Goal: Entertainment & Leisure: Consume media (video, audio)

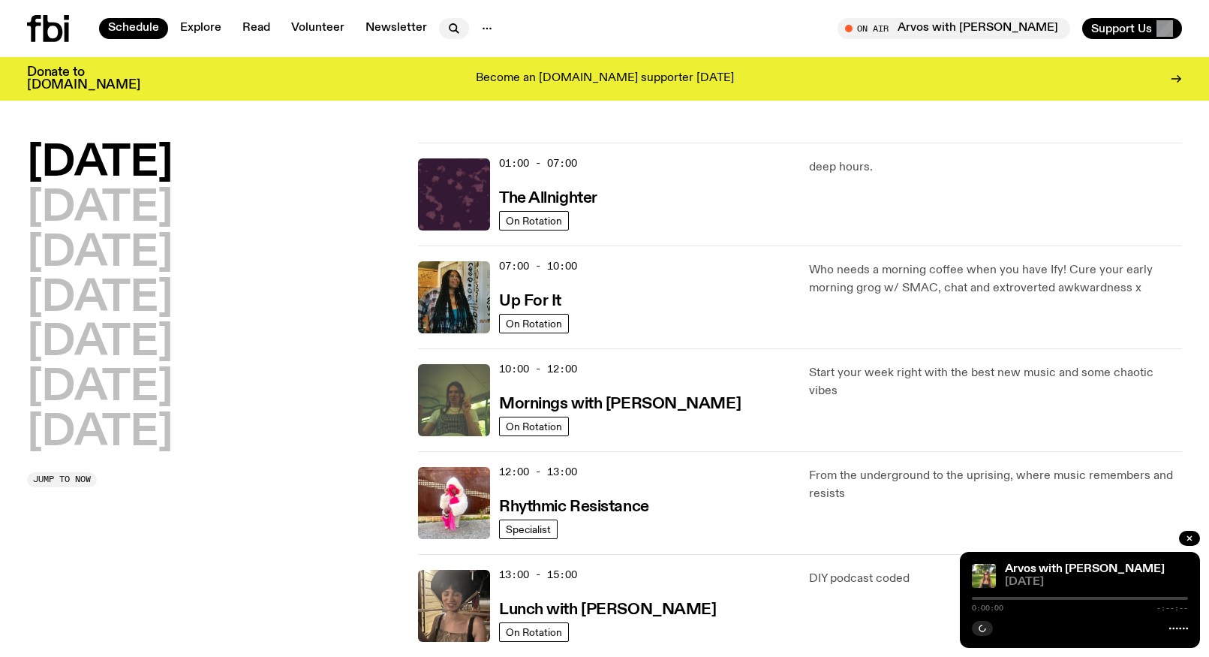
click at [456, 32] on icon "button" at bounding box center [457, 31] width 3 height 3
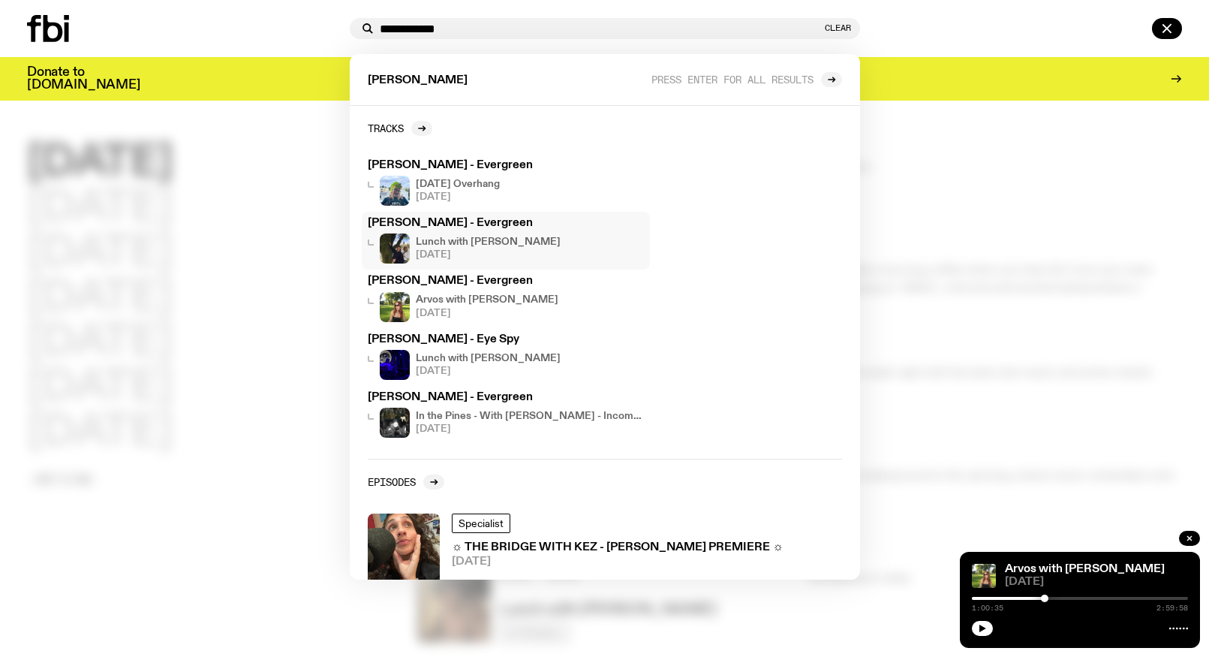
type input "**********"
click at [485, 250] on span "[DATE]" at bounding box center [488, 255] width 145 height 10
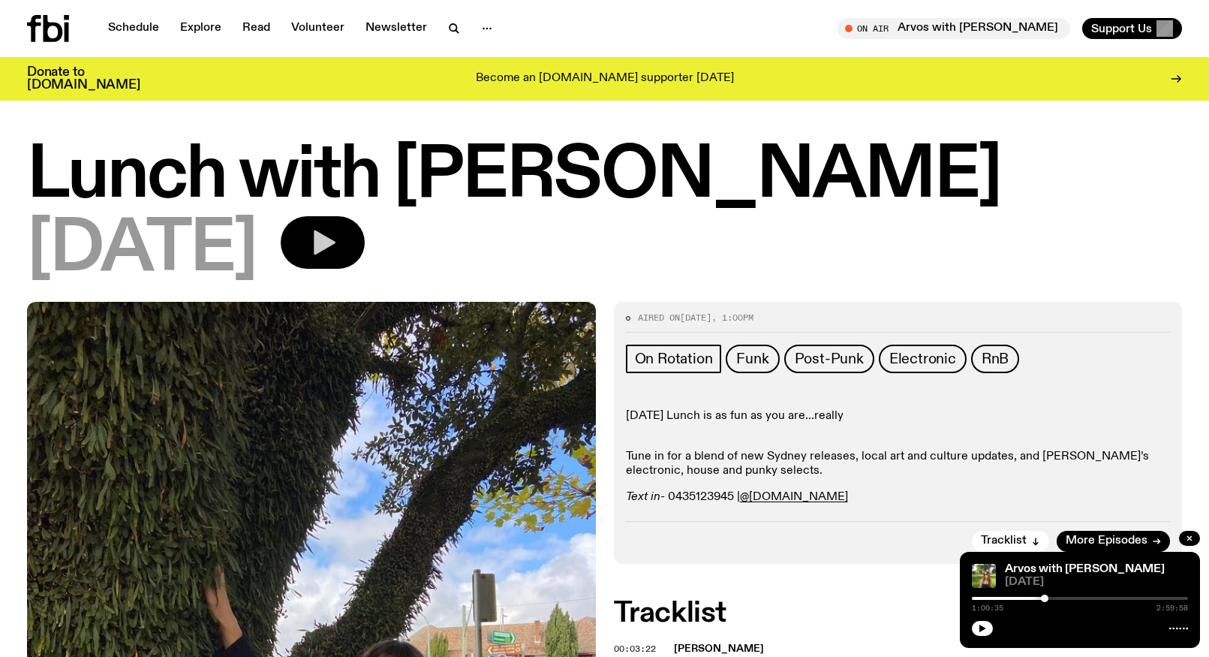
click at [335, 238] on icon "button" at bounding box center [325, 242] width 22 height 25
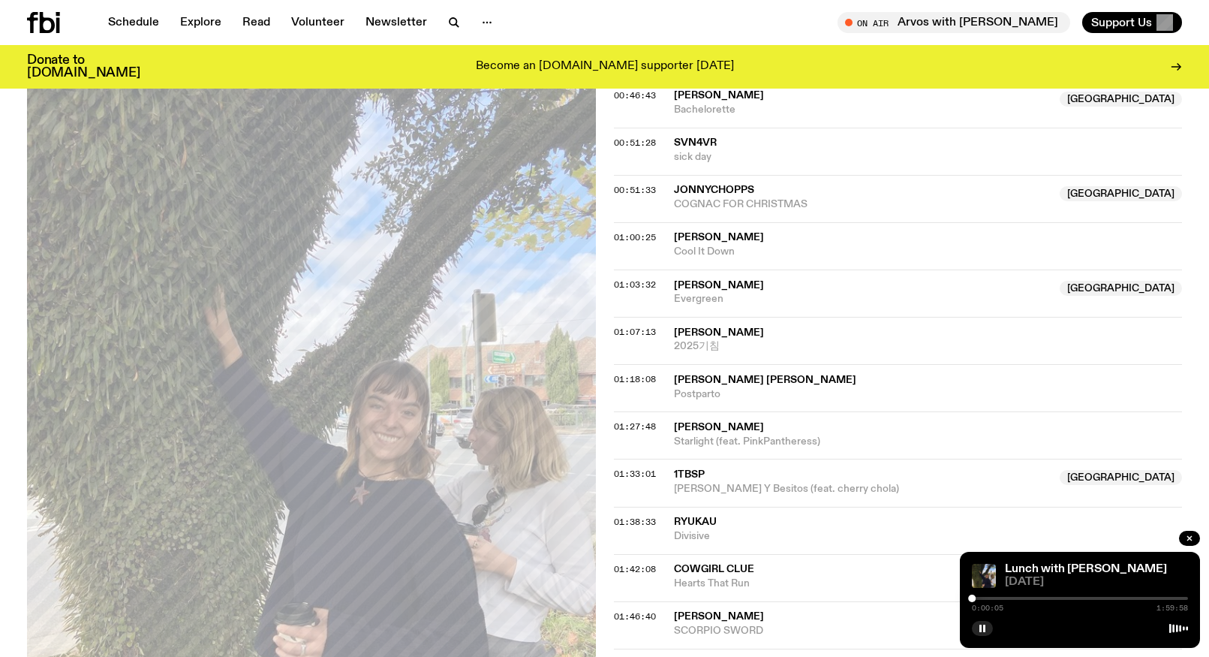
scroll to position [1005, 0]
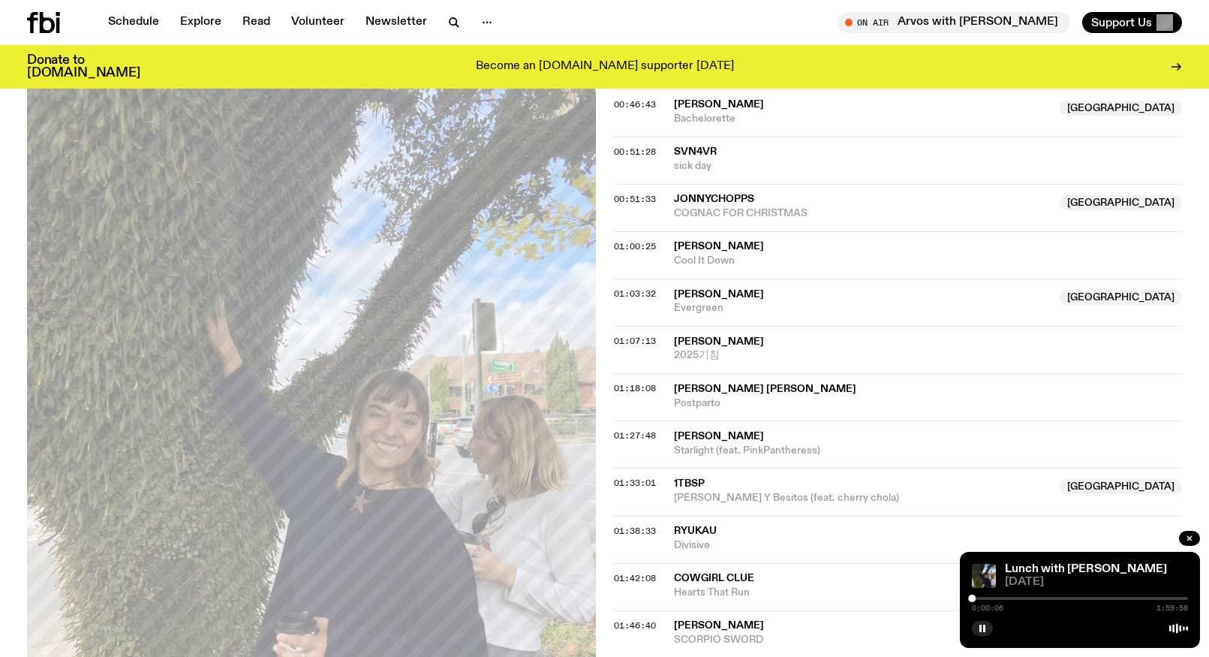
click at [1052, 595] on div "0:00:06 1:59:58" at bounding box center [1080, 603] width 216 height 18
click at [1054, 598] on div at bounding box center [1080, 598] width 216 height 3
click at [1061, 599] on div at bounding box center [1080, 598] width 216 height 3
click at [1066, 599] on div at bounding box center [1080, 598] width 216 height 3
click at [1070, 599] on div at bounding box center [1080, 598] width 216 height 3
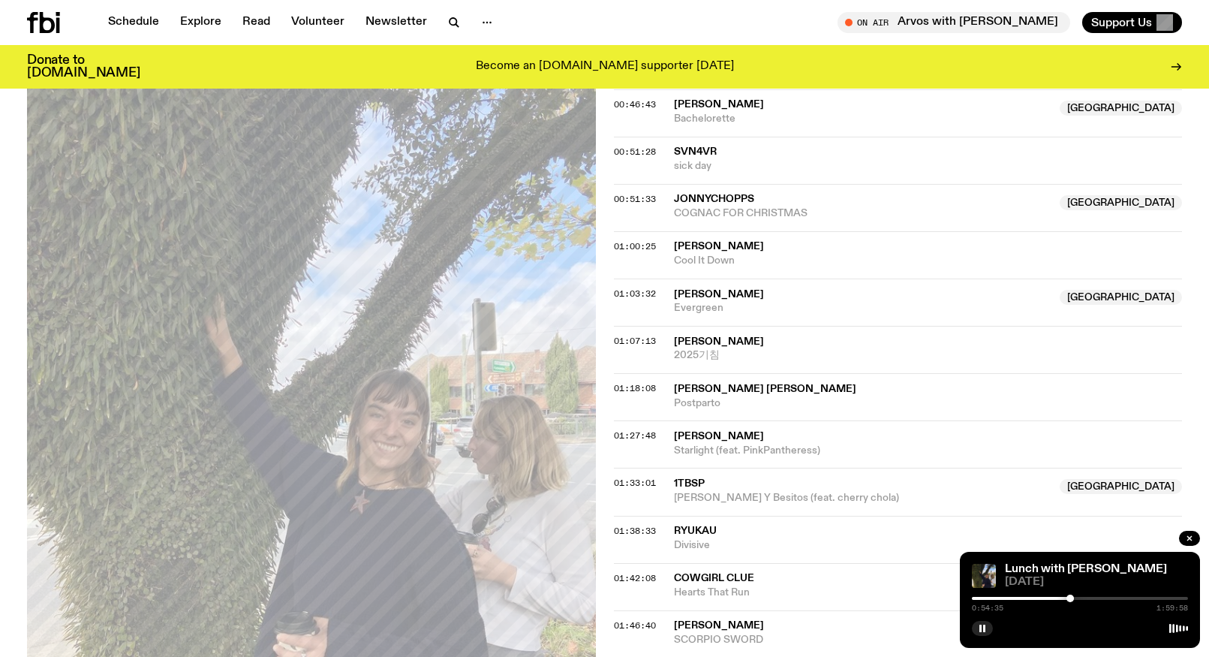
click at [1073, 599] on div at bounding box center [1070, 598] width 8 height 8
click at [1077, 599] on div at bounding box center [1080, 598] width 216 height 3
click at [1080, 600] on div "0:58:20 1:59:58" at bounding box center [1080, 603] width 216 height 18
click at [1080, 598] on div at bounding box center [1077, 598] width 8 height 8
click at [1083, 597] on div at bounding box center [1080, 598] width 8 height 8
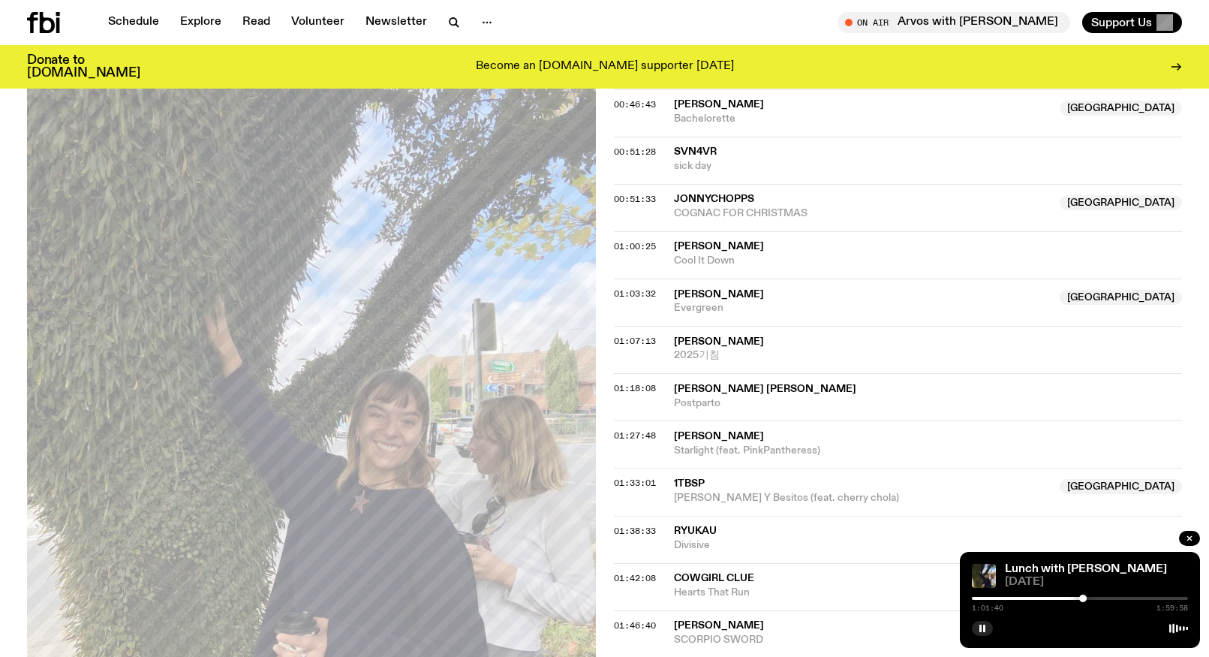
click at [1087, 597] on div at bounding box center [1080, 598] width 216 height 3
click at [1085, 598] on div at bounding box center [1085, 598] width 8 height 8
click at [1090, 598] on div at bounding box center [1090, 598] width 8 height 8
click at [1092, 599] on div at bounding box center [1092, 598] width 8 height 8
click at [1094, 599] on div at bounding box center [1092, 598] width 8 height 8
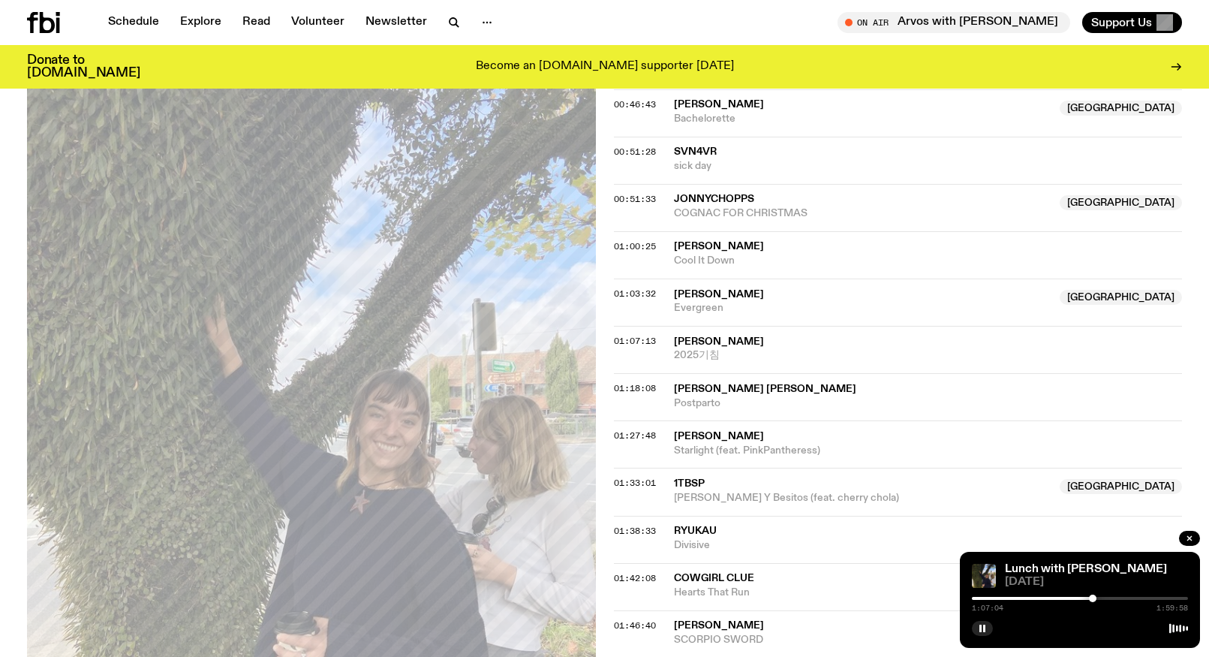
click at [1093, 599] on div at bounding box center [1093, 598] width 8 height 8
click at [1091, 599] on div at bounding box center [1093, 598] width 8 height 8
click at [1092, 599] on div at bounding box center [1091, 598] width 8 height 8
click at [1093, 599] on div at bounding box center [1092, 598] width 8 height 8
click at [1093, 599] on div at bounding box center [1093, 598] width 8 height 8
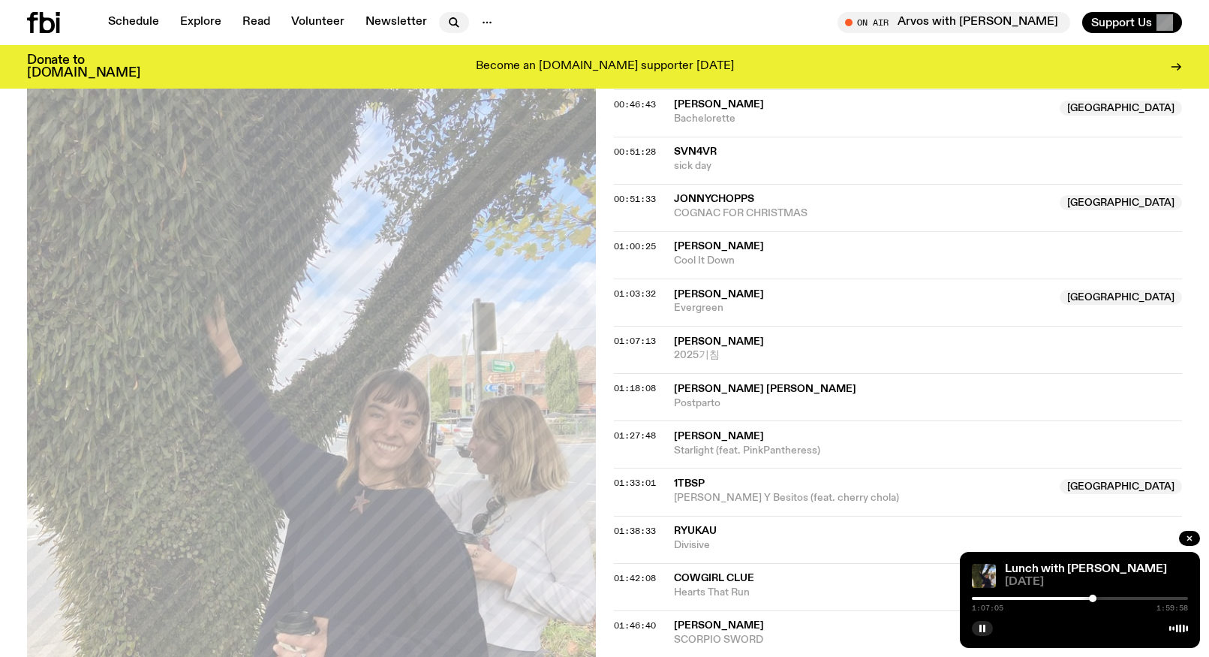
click at [457, 29] on icon "button" at bounding box center [454, 23] width 18 height 18
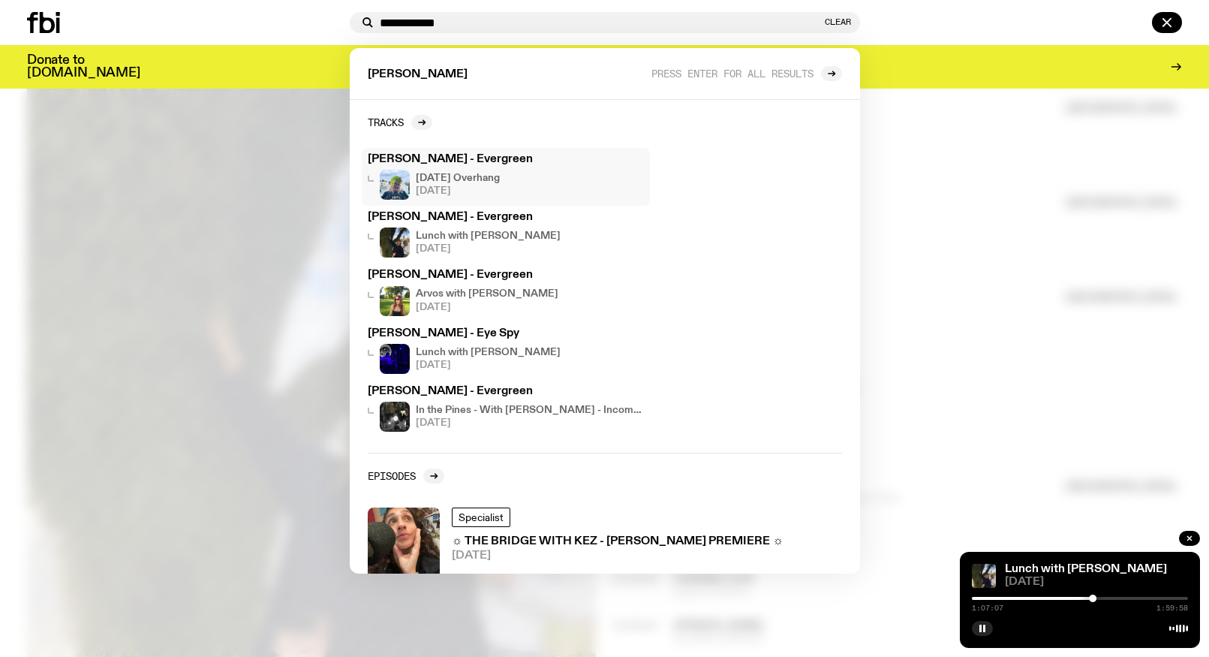
type input "**********"
click at [484, 170] on div "[DATE] Overhang [DATE]" at bounding box center [458, 185] width 84 height 30
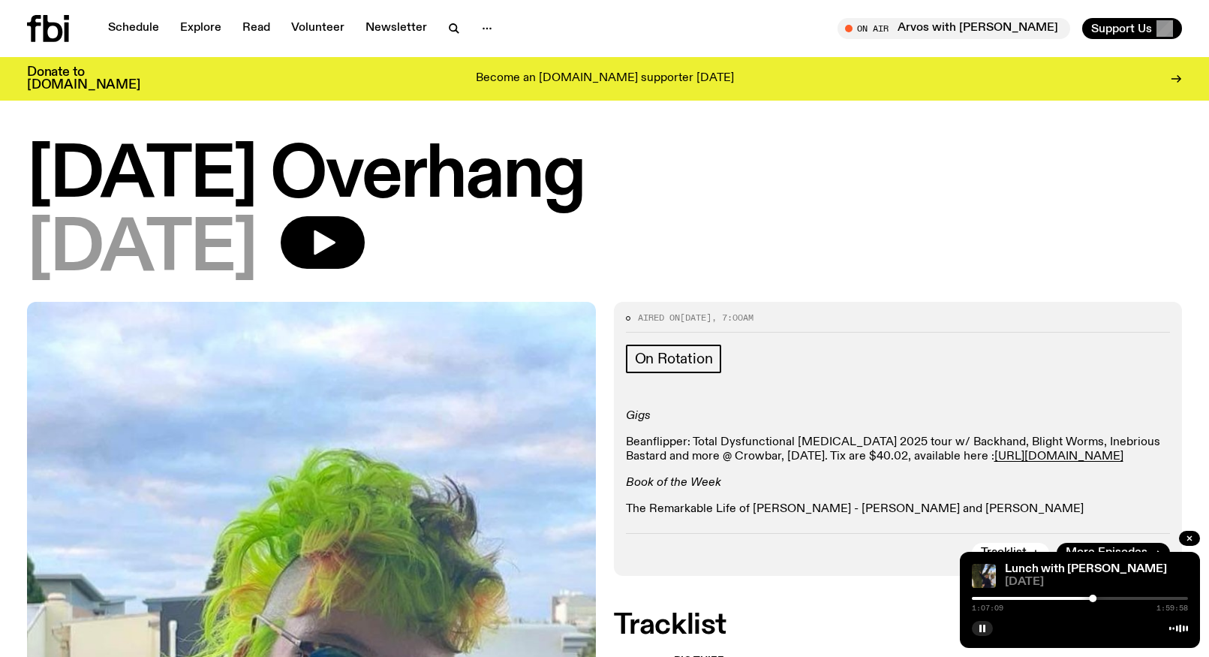
click at [392, 289] on div "[DATE] Overhang [DATE]" at bounding box center [604, 222] width 1209 height 159
click at [389, 266] on div "[DATE]" at bounding box center [604, 250] width 1155 height 68
click at [338, 250] on icon "button" at bounding box center [323, 242] width 30 height 30
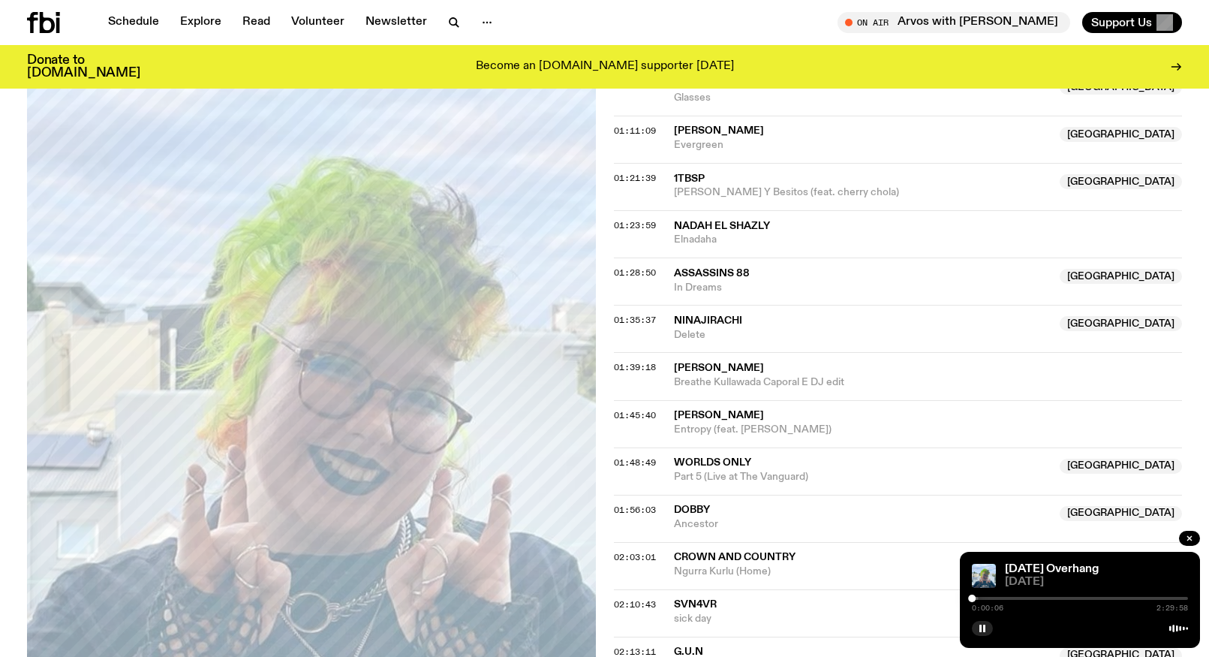
scroll to position [864, 0]
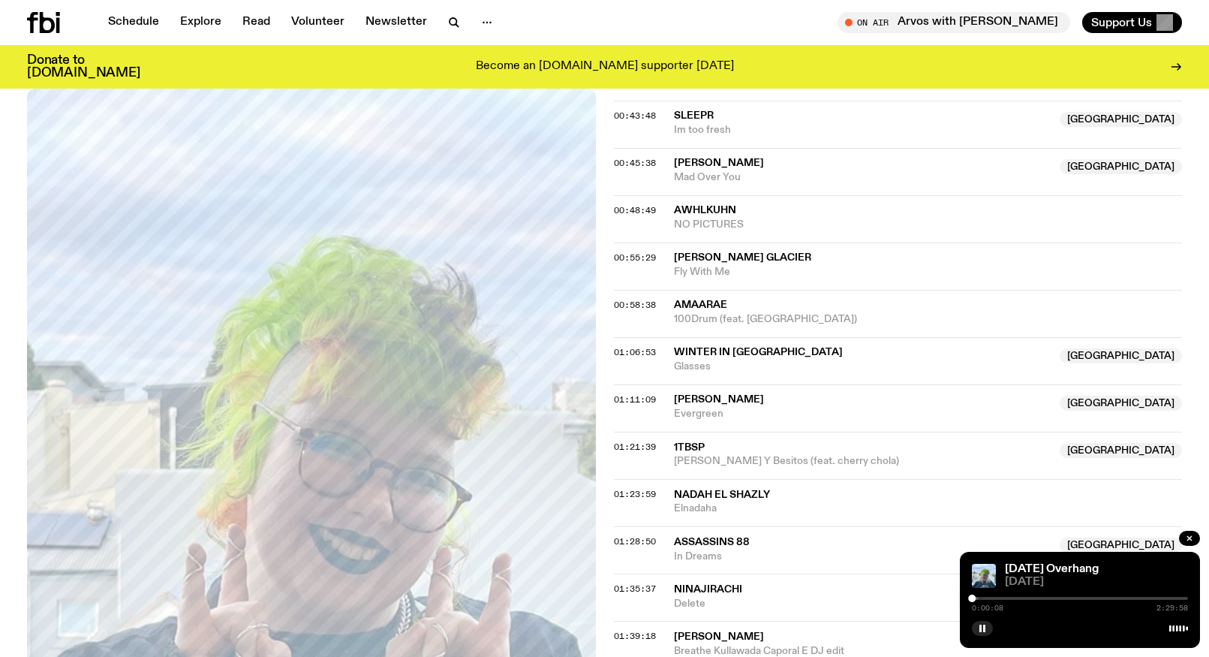
click at [990, 597] on div at bounding box center [1080, 598] width 216 height 3
click at [974, 598] on div at bounding box center [882, 598] width 216 height 3
click at [1066, 596] on div "0:01:36 2:29:58" at bounding box center [1080, 603] width 216 height 18
click at [1065, 598] on div at bounding box center [1080, 598] width 216 height 3
click at [1071, 598] on div at bounding box center [1080, 598] width 216 height 3
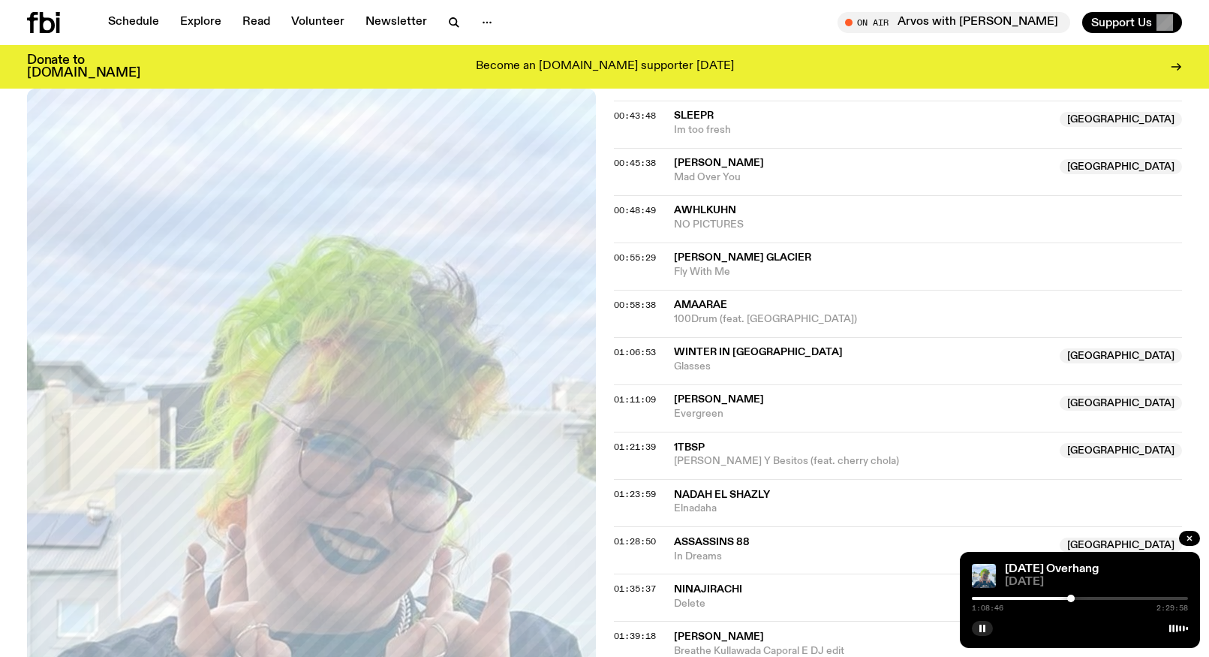
click at [1072, 599] on div at bounding box center [1071, 598] width 8 height 8
click at [1074, 599] on div at bounding box center [1073, 598] width 8 height 8
click at [1076, 600] on div at bounding box center [1074, 598] width 8 height 8
click at [1079, 600] on div "1:12:24 2:29:58" at bounding box center [1080, 603] width 216 height 18
click at [1081, 599] on div at bounding box center [1080, 598] width 216 height 3
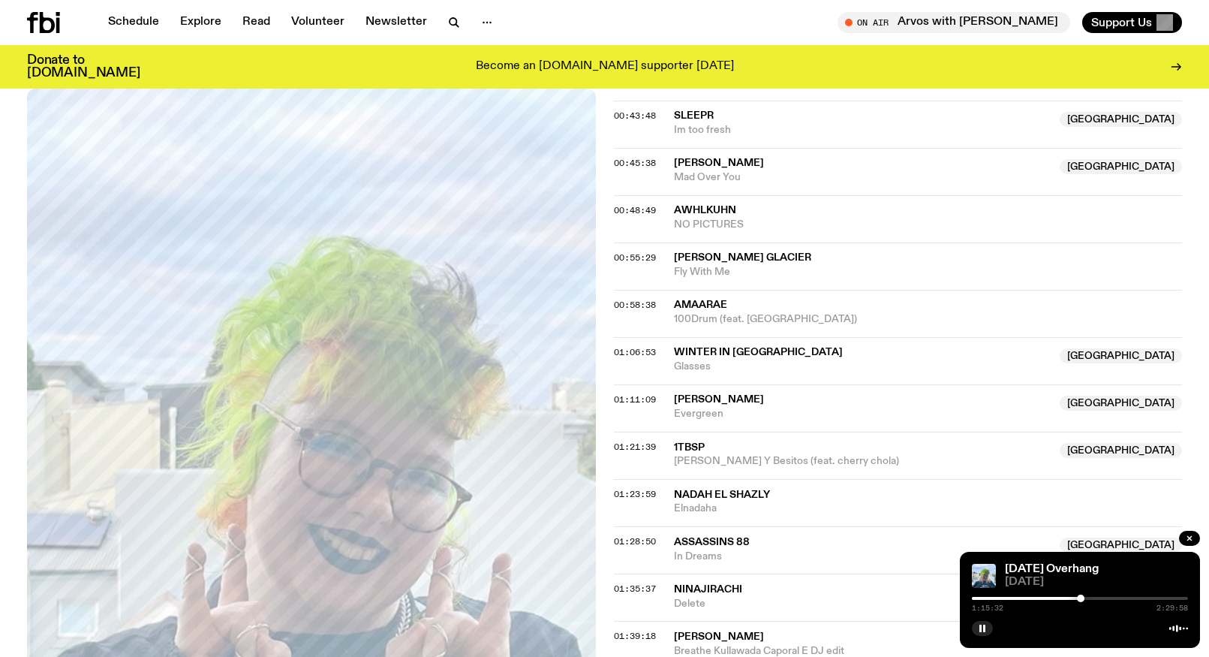
click at [1079, 599] on div at bounding box center [1081, 598] width 8 height 8
